Goal: Find specific page/section

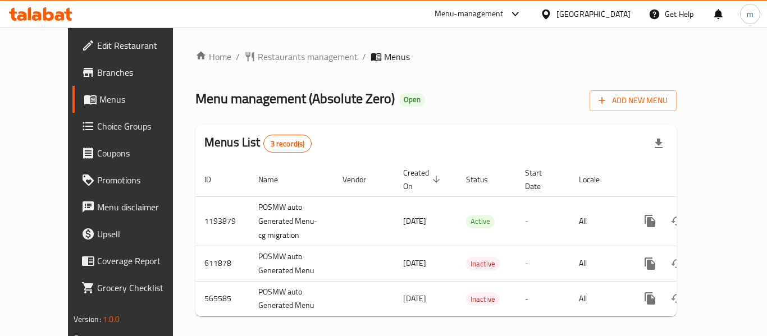
click at [40, 2] on div "Menu-management United Arab Emirates Get Help m" at bounding box center [383, 14] width 767 height 27
click at [27, 15] on icon at bounding box center [40, 13] width 63 height 13
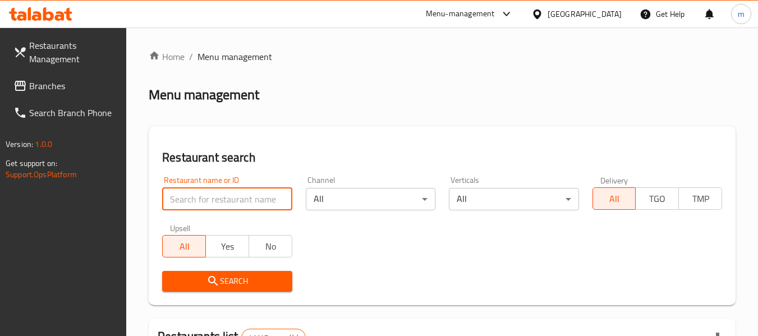
click at [215, 200] on input "search" at bounding box center [227, 199] width 130 height 22
paste input "24693"
type input "24693"
click button "Search" at bounding box center [227, 281] width 130 height 21
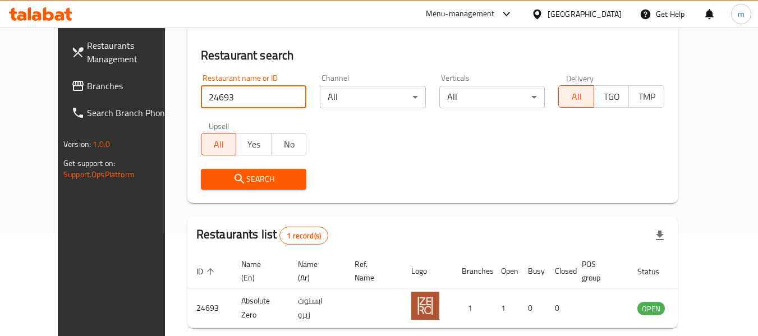
scroll to position [155, 0]
